Goal: Task Accomplishment & Management: Complete application form

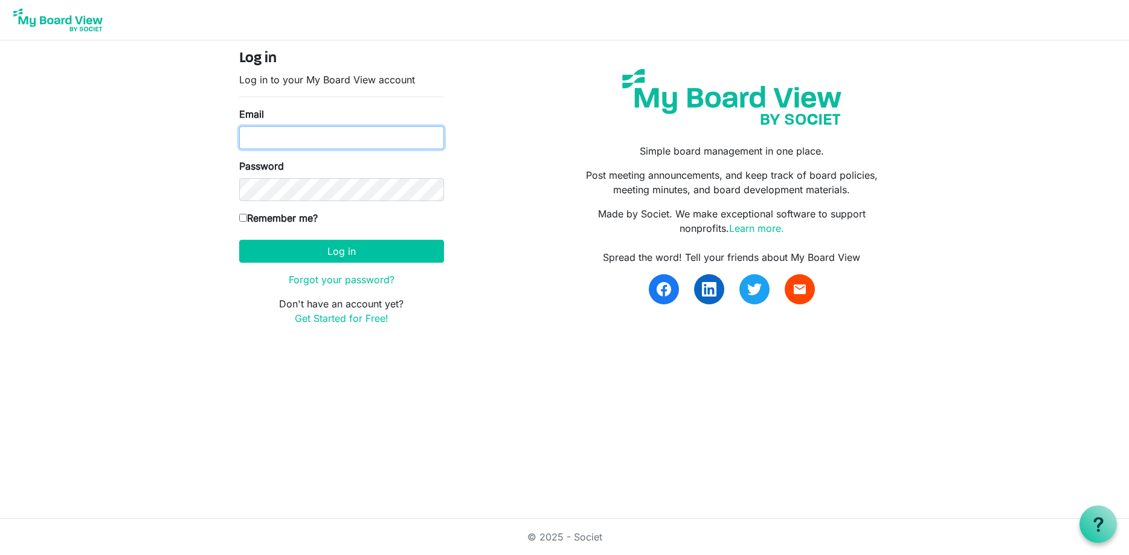
click at [385, 128] on input "Email" at bounding box center [341, 137] width 205 height 23
type input "gsaia@ccpdevelopment.com"
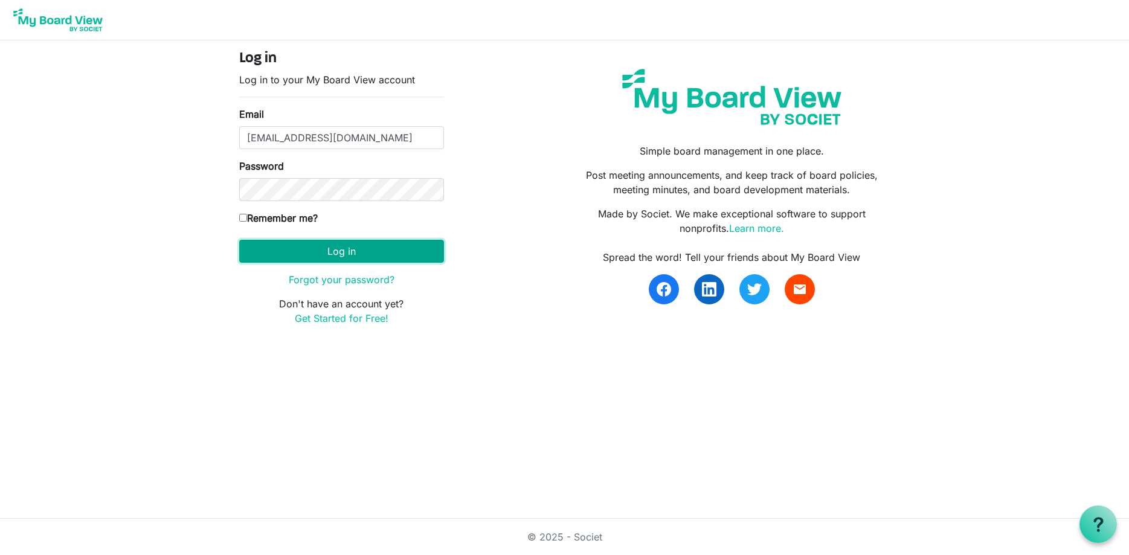
click at [356, 252] on button "Log in" at bounding box center [341, 251] width 205 height 23
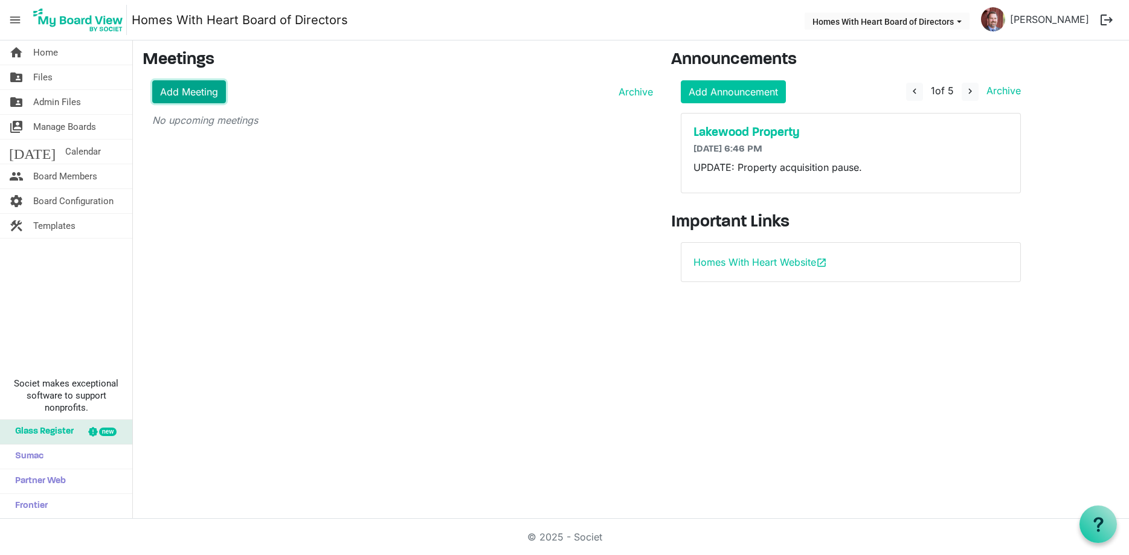
click at [172, 94] on link "Add Meeting" at bounding box center [189, 91] width 74 height 23
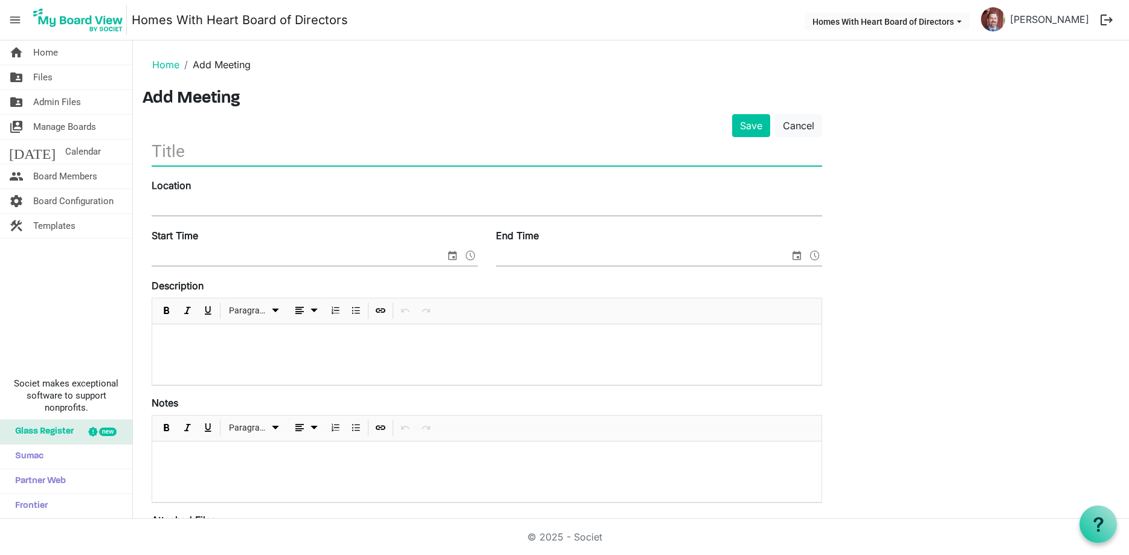
click at [339, 150] on input "text" at bounding box center [487, 151] width 670 height 28
type input "September Boardf Meeting"
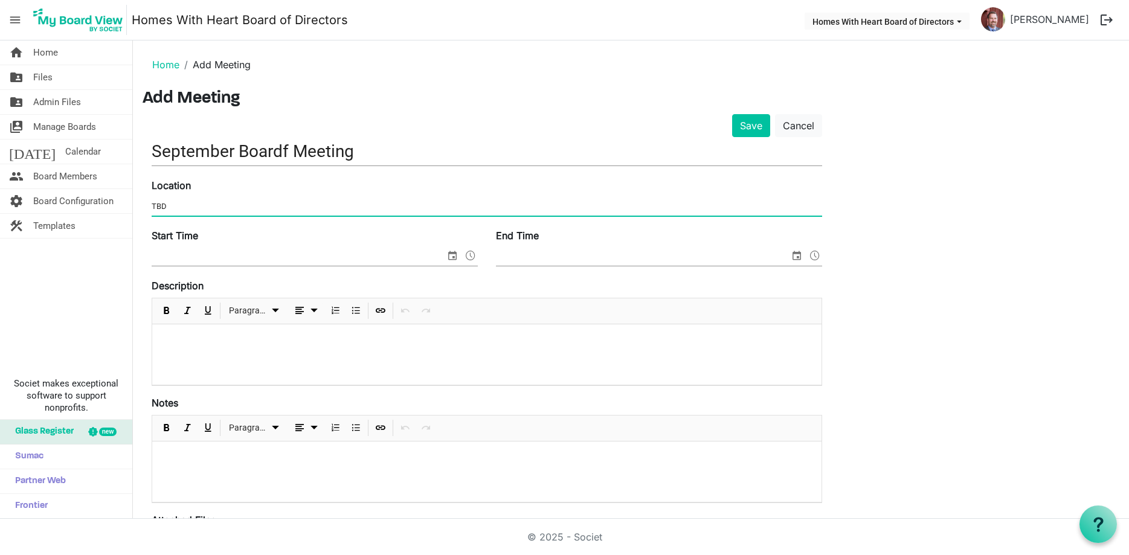
type input "TBD"
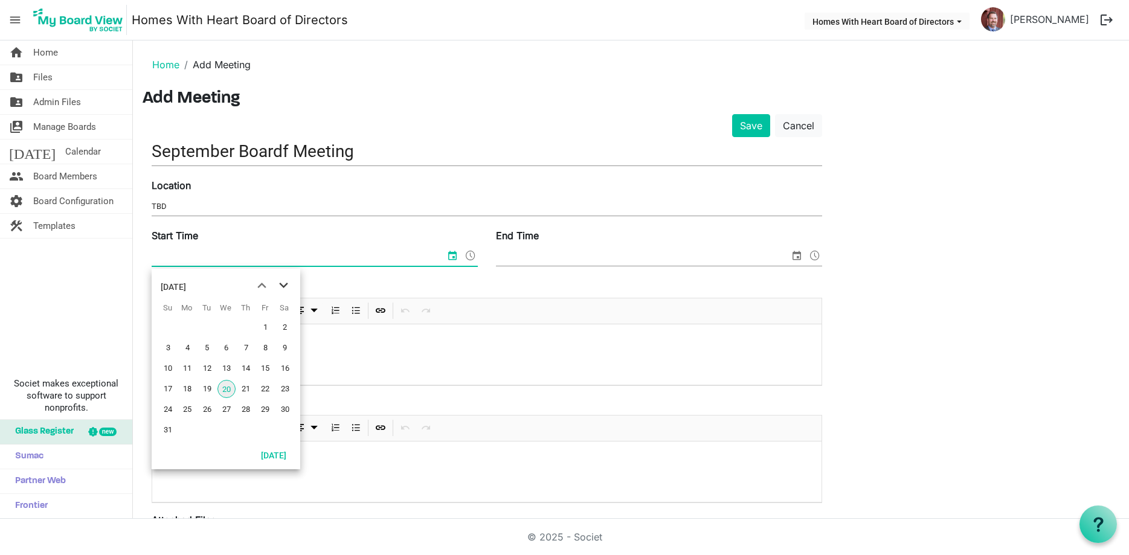
click at [284, 289] on span "next month" at bounding box center [283, 286] width 21 height 22
click at [213, 347] on span "9" at bounding box center [207, 348] width 18 height 18
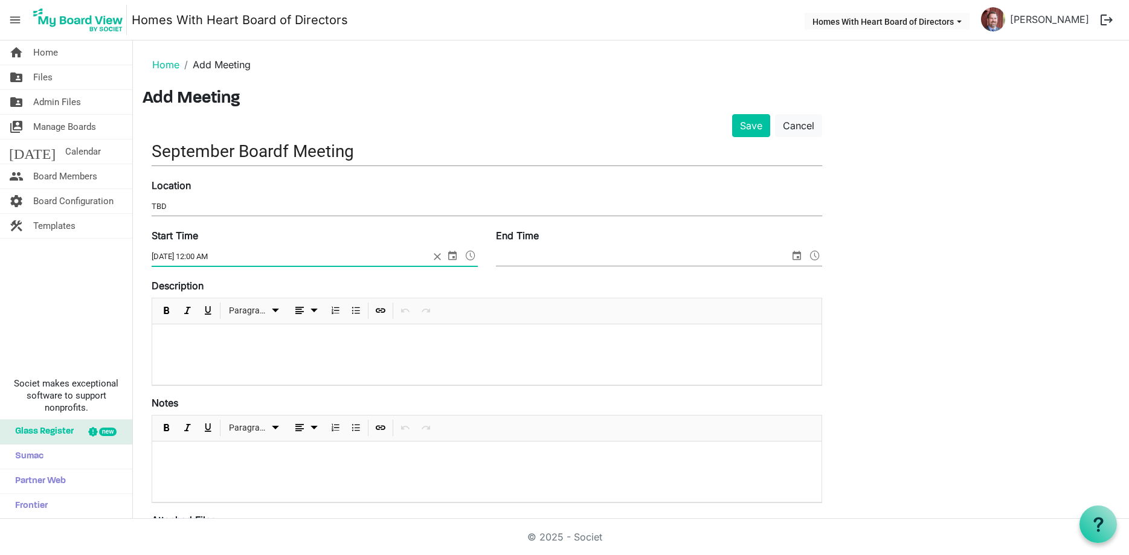
click at [467, 252] on span at bounding box center [470, 256] width 14 height 16
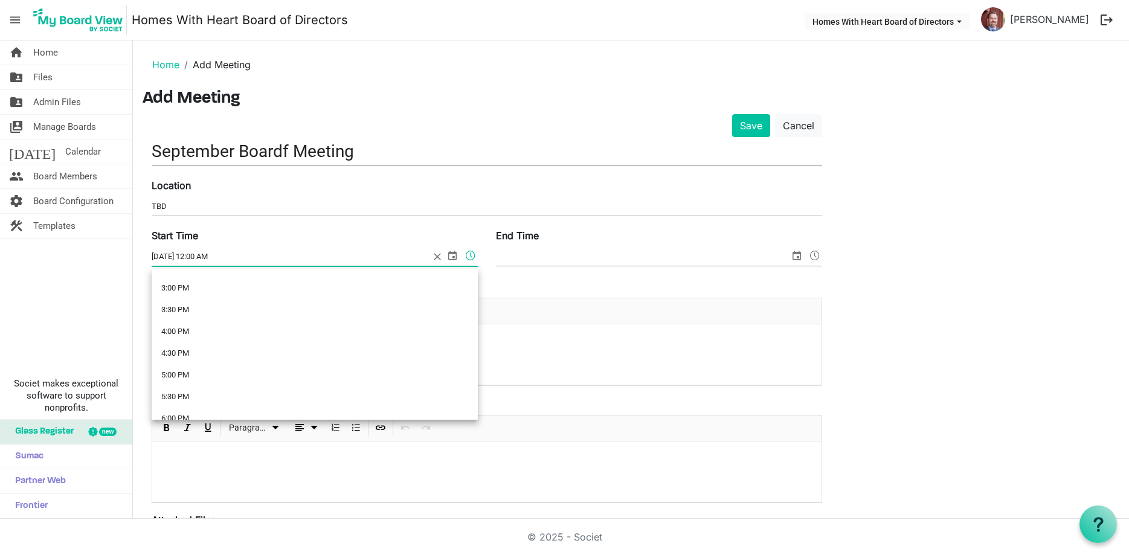
scroll to position [710, 0]
click at [183, 351] on li "6:00 PM" at bounding box center [315, 357] width 326 height 22
type input "9/9/2025 6:00 PM"
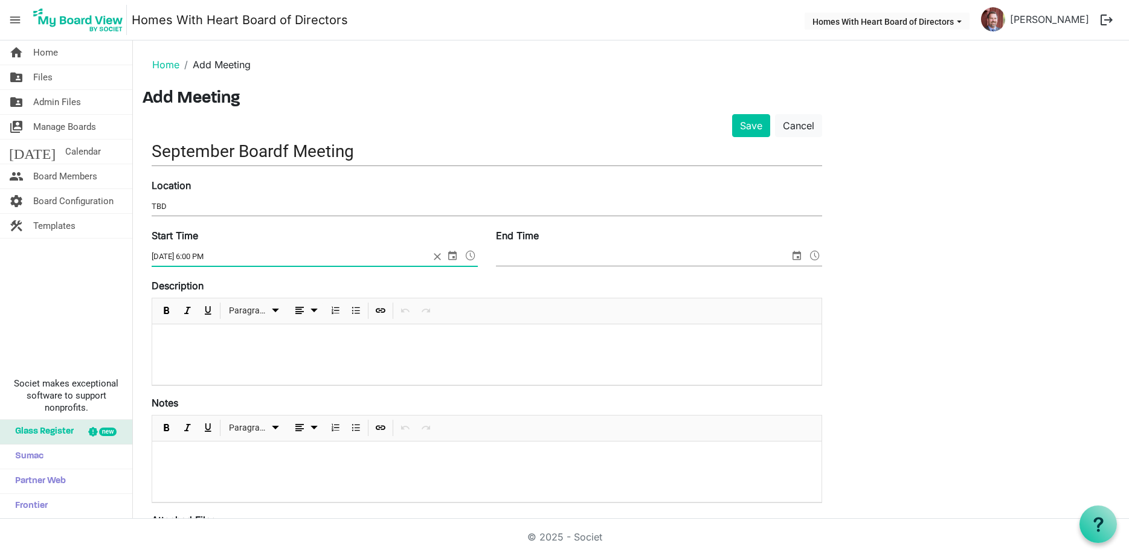
click at [795, 260] on span "select" at bounding box center [796, 256] width 14 height 16
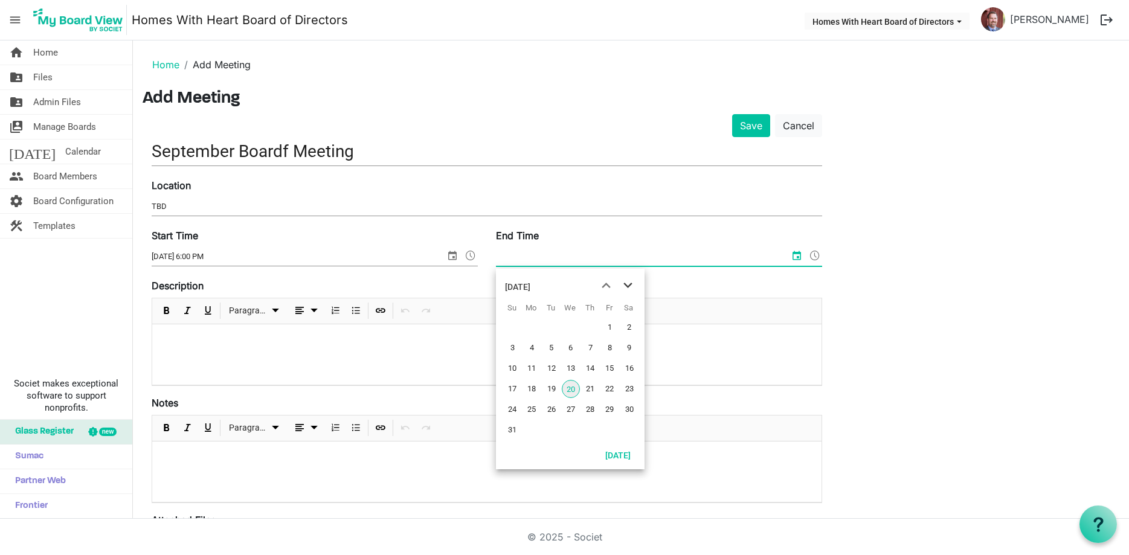
click at [625, 287] on span "next month" at bounding box center [627, 286] width 21 height 22
click at [550, 347] on span "9" at bounding box center [551, 348] width 18 height 18
click at [815, 256] on span at bounding box center [814, 256] width 14 height 16
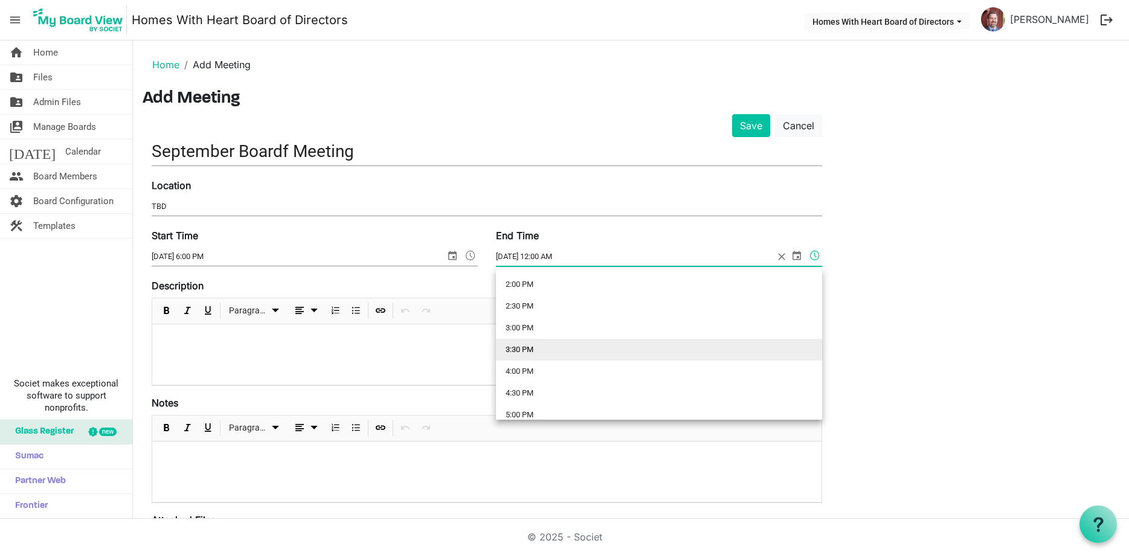
scroll to position [812, 0]
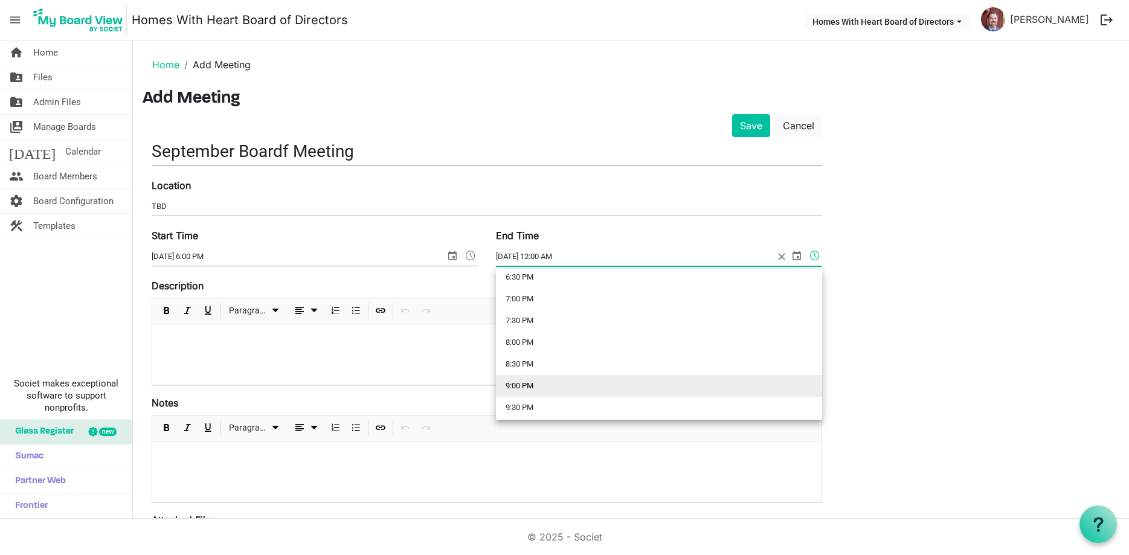
click at [525, 384] on li "9:00 PM" at bounding box center [659, 386] width 326 height 22
type input "9/9/2025 9:00 PM"
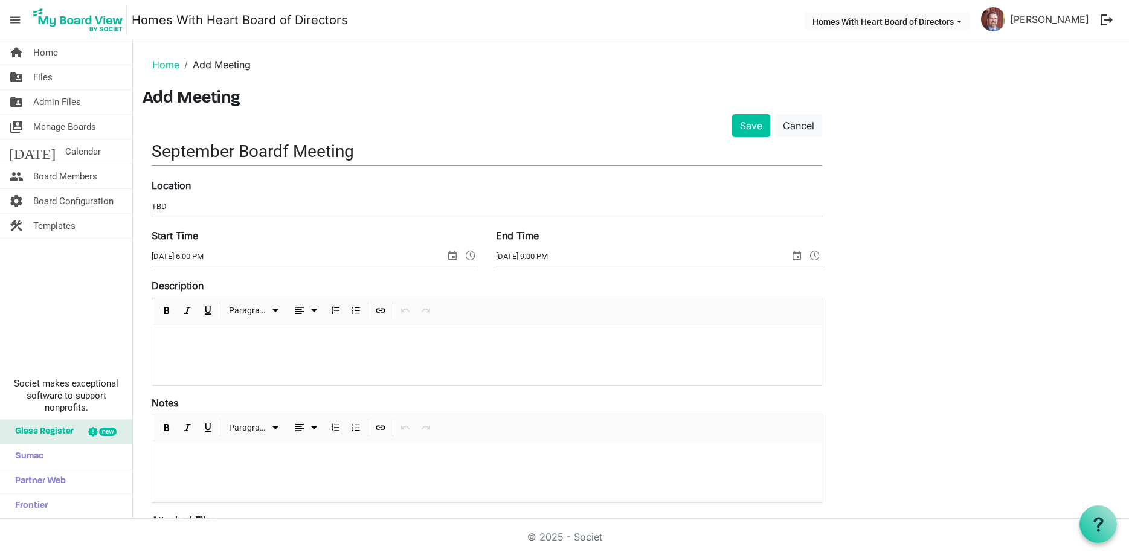
click at [362, 344] on p at bounding box center [487, 340] width 650 height 13
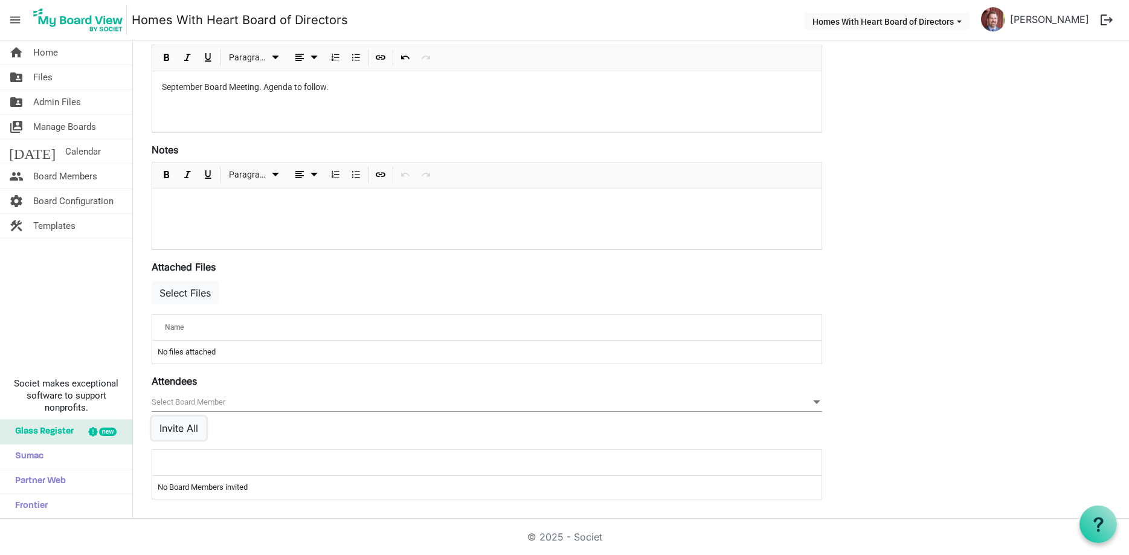
click at [198, 440] on div "null Invite All" at bounding box center [487, 421] width 670 height 56
click at [185, 429] on button "Invite All" at bounding box center [179, 428] width 54 height 23
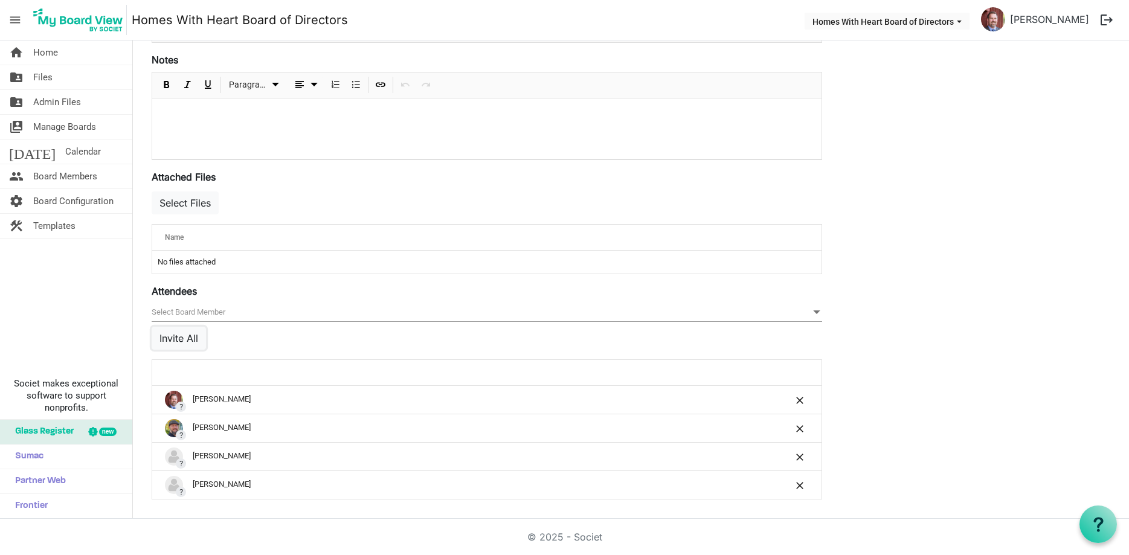
scroll to position [0, 0]
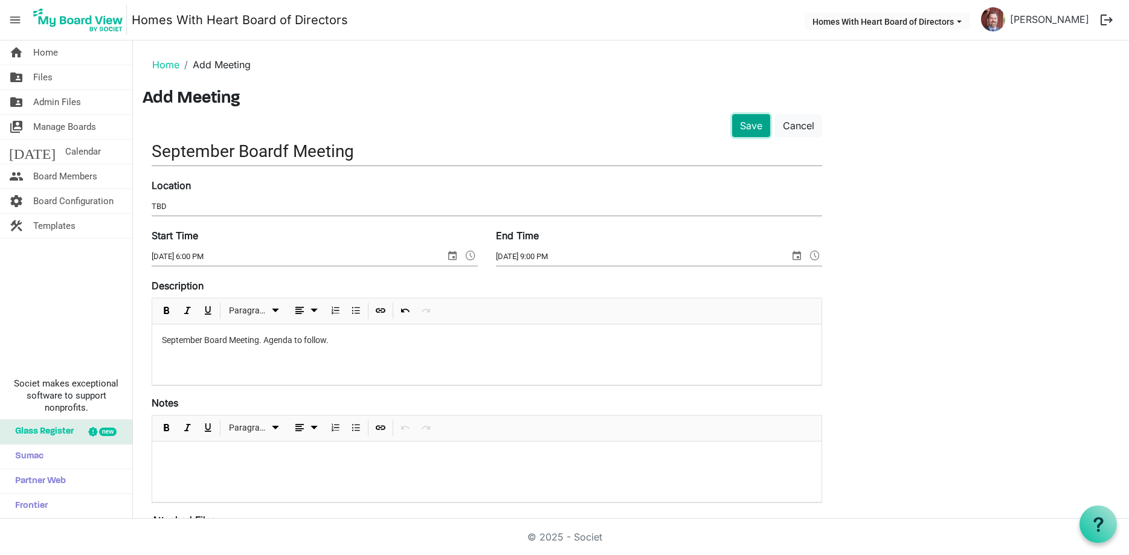
click at [751, 133] on button "Save" at bounding box center [751, 125] width 38 height 23
